Goal: Information Seeking & Learning: Learn about a topic

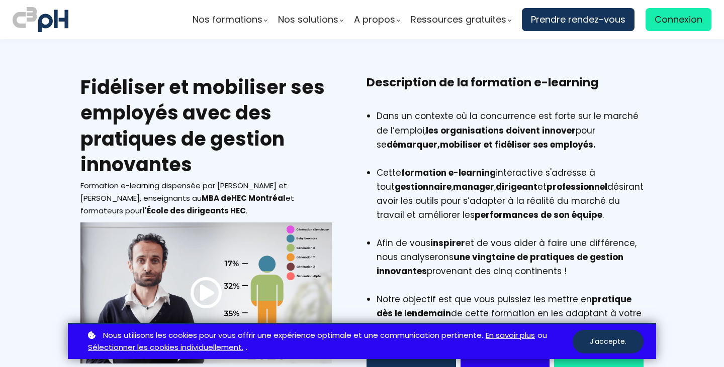
scroll to position [151, 0]
